Goal: Task Accomplishment & Management: Use online tool/utility

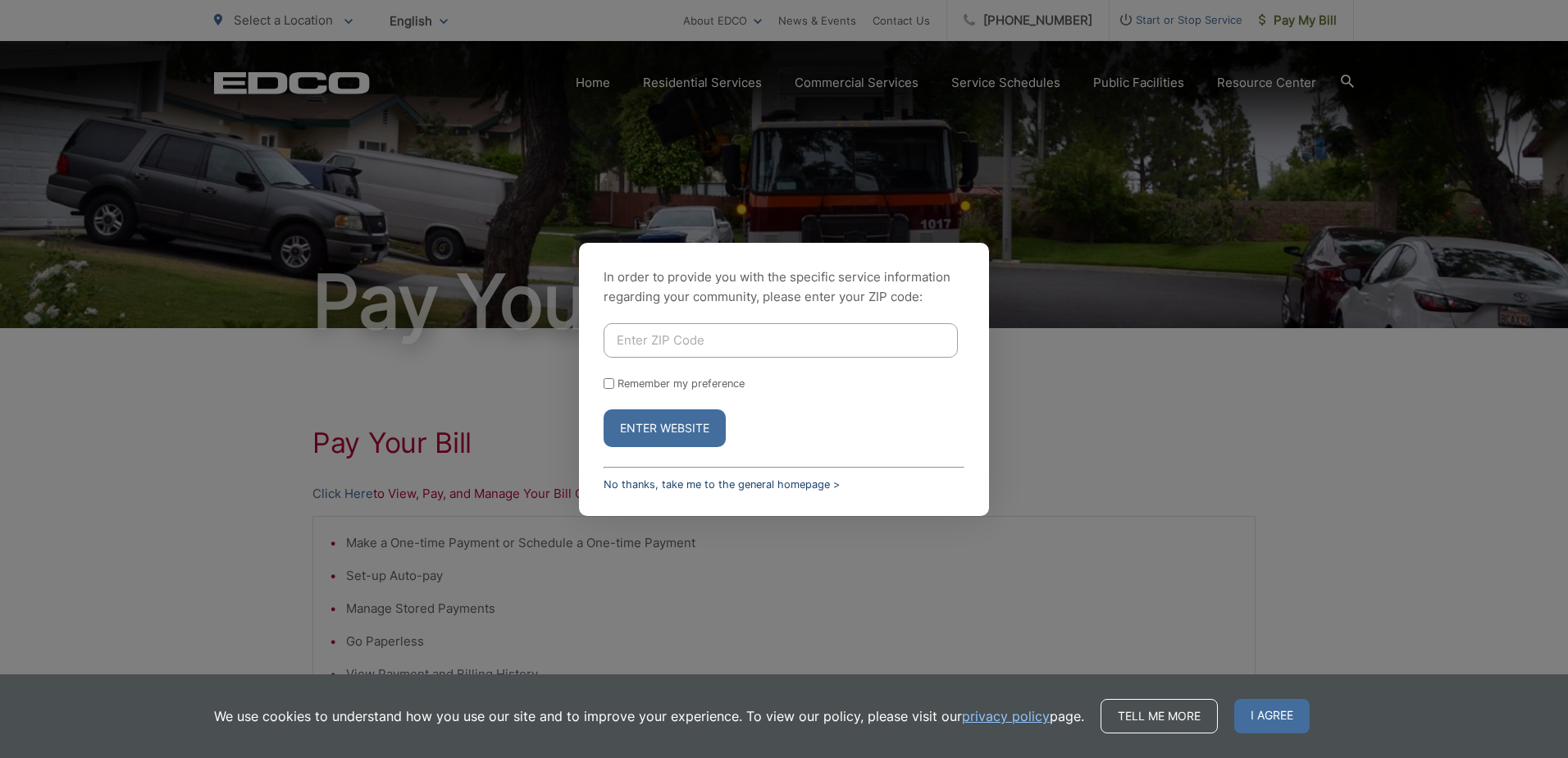
click at [699, 487] on link "No thanks, take me to the general homepage >" at bounding box center [722, 484] width 237 height 12
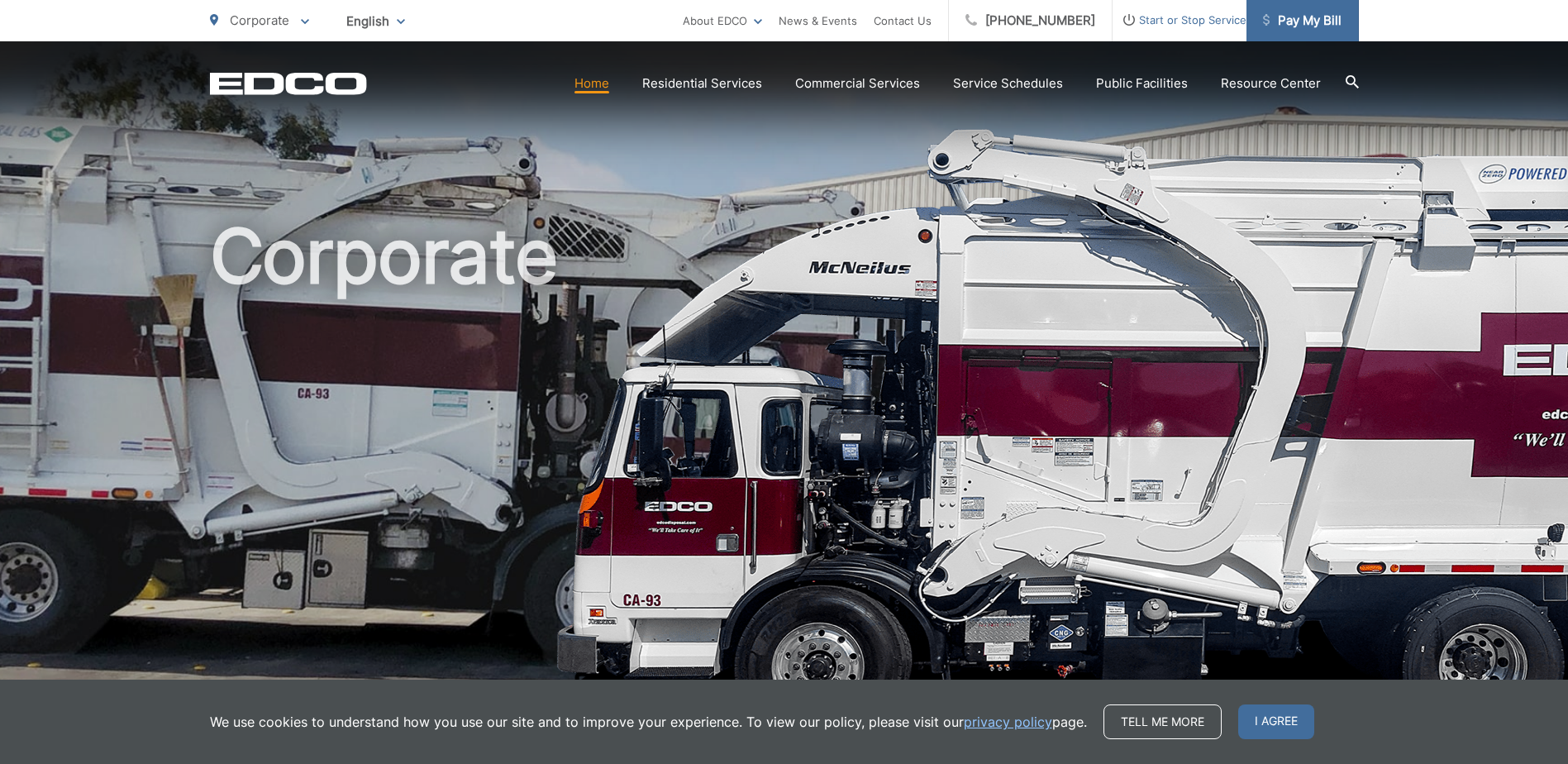
click at [1291, 9] on link "Pay My Bill" at bounding box center [1303, 21] width 113 height 42
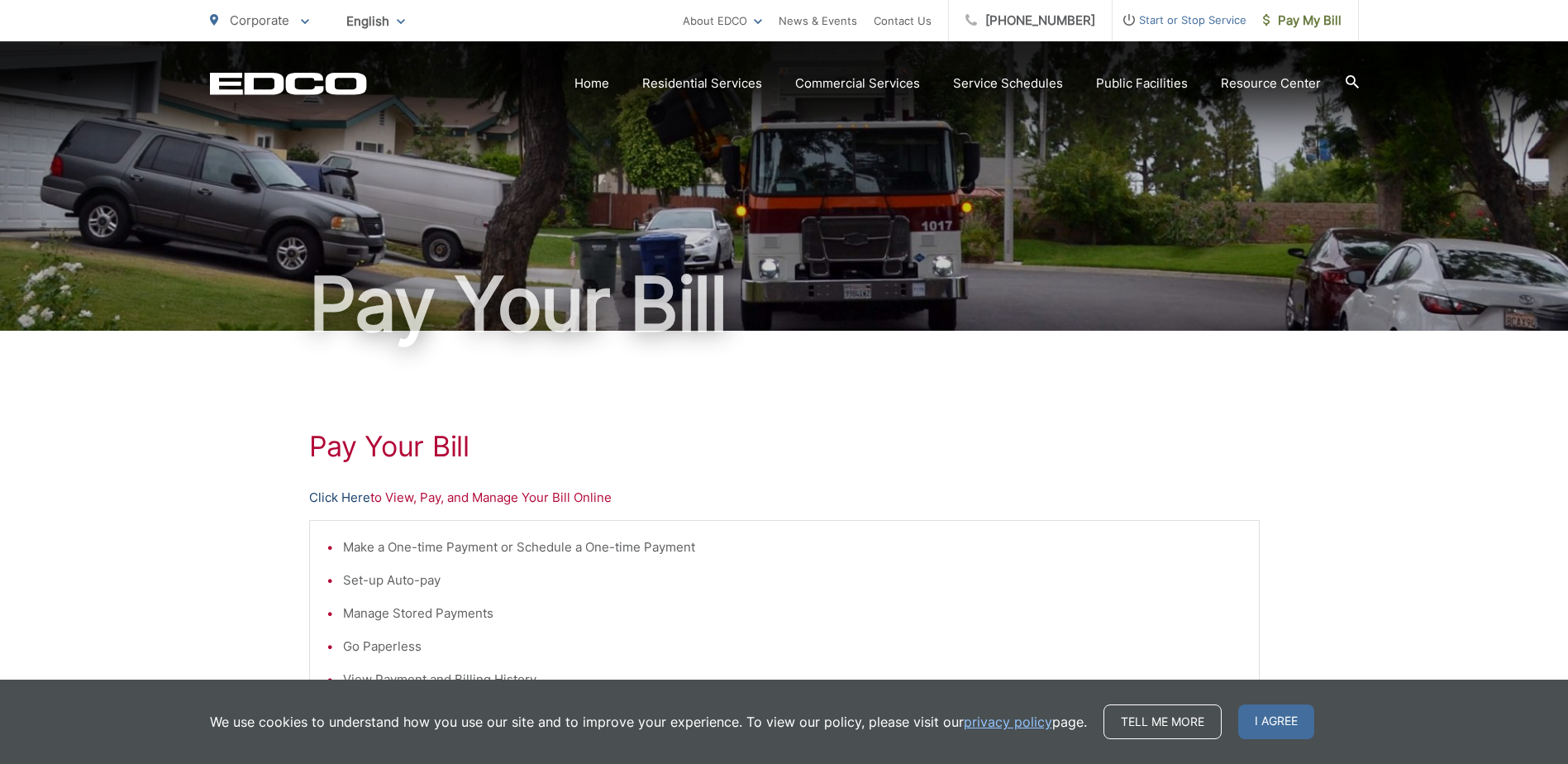
click at [346, 497] on link "Click Here" at bounding box center [340, 498] width 62 height 20
